Goal: Task Accomplishment & Management: Manage account settings

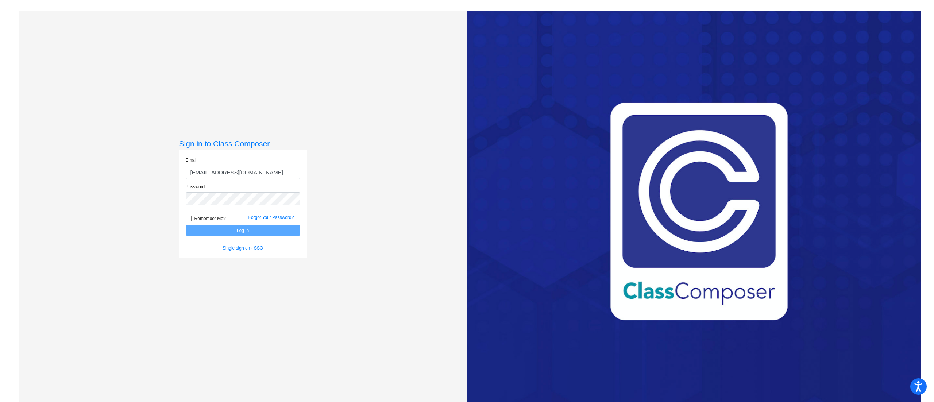
type input "[EMAIL_ADDRESS][DOMAIN_NAME]"
click at [231, 230] on button "Log In" at bounding box center [243, 230] width 115 height 11
click at [244, 230] on button "Log In" at bounding box center [243, 230] width 115 height 11
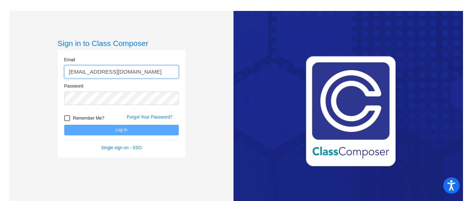
type input "ccunningham@aspenk12.net"
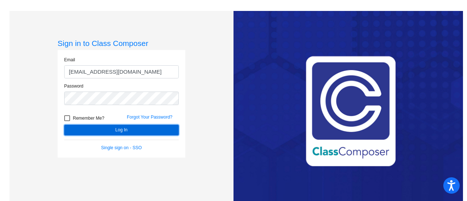
click at [106, 130] on button "Log In" at bounding box center [121, 130] width 115 height 11
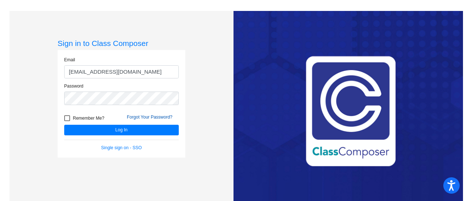
click at [139, 117] on link "Forgot Your Password?" at bounding box center [150, 117] width 46 height 5
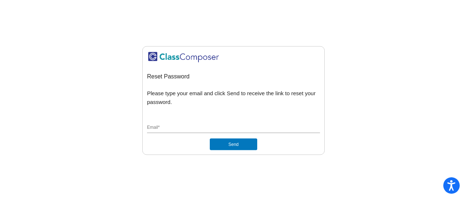
click at [187, 128] on input "Email *" at bounding box center [233, 128] width 173 height 7
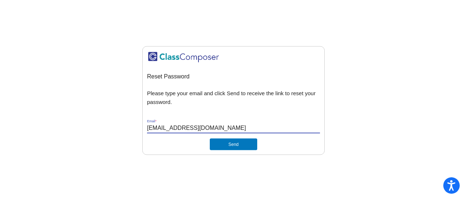
type input "ccunningham@aspenk12.net"
click at [230, 145] on button "Send" at bounding box center [233, 145] width 47 height 12
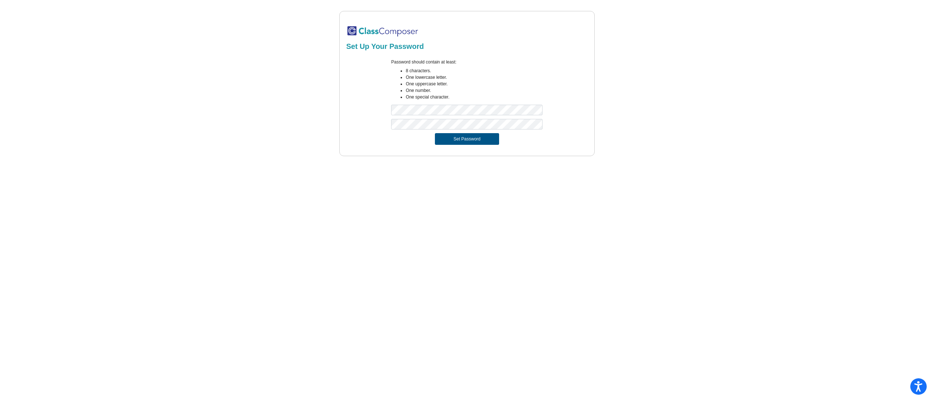
click at [449, 136] on button "Set Password" at bounding box center [467, 139] width 64 height 12
click at [365, 120] on div at bounding box center [467, 126] width 244 height 14
click at [425, 103] on div "Password should contain at least: 8 characters. One lowercase letter. One upper…" at bounding box center [467, 89] width 162 height 60
click at [375, 116] on div "Password should contain at least: 8 characters. One lowercase letter. One upper…" at bounding box center [467, 89] width 244 height 60
click at [450, 134] on button "Set Password" at bounding box center [467, 139] width 64 height 12
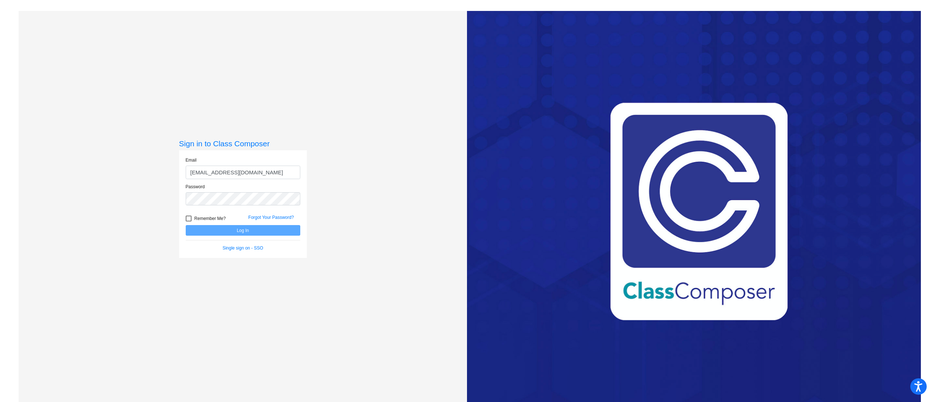
type input "ccunningham@aspenk12.net"
click at [241, 232] on button "Log In" at bounding box center [243, 230] width 115 height 11
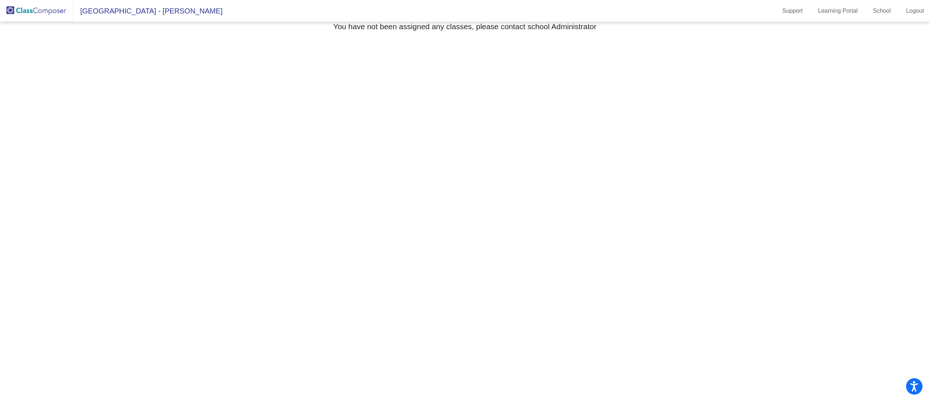
click at [153, 10] on span "Aspen Elementary School - Casey" at bounding box center [148, 11] width 150 height 12
click at [182, 9] on span "Aspen Elementary School - Casey" at bounding box center [148, 11] width 150 height 12
click at [219, 10] on mat-toolbar "Aspen Elementary School - Casey Support Learning Portal School Logout" at bounding box center [465, 11] width 930 height 22
click at [46, 10] on img at bounding box center [36, 11] width 73 height 22
click at [46, 12] on img at bounding box center [36, 11] width 73 height 22
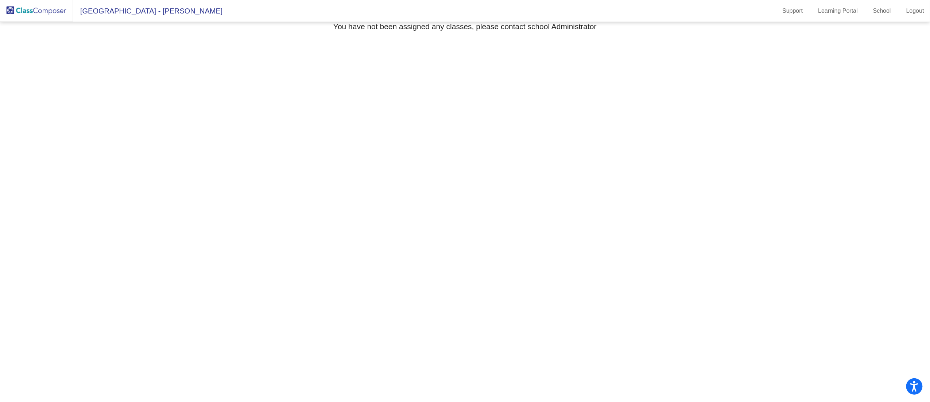
click at [103, 11] on span "Aspen Elementary School - Casey" at bounding box center [148, 11] width 150 height 12
click at [349, 26] on h3 "You have not been assigned any classes, please contact school Administrator" at bounding box center [465, 26] width 263 height 9
